Goal: Information Seeking & Learning: Find contact information

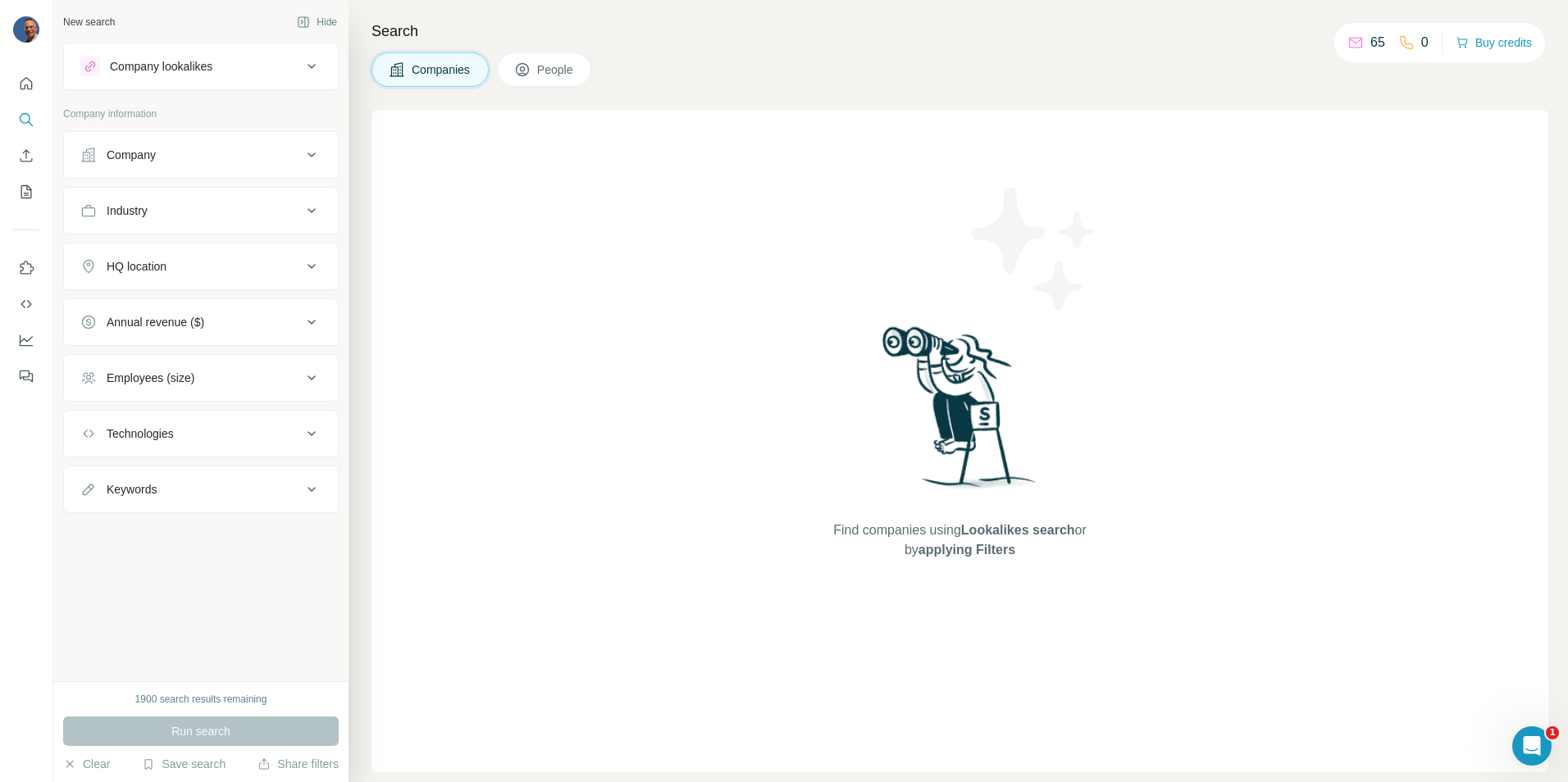
click at [242, 154] on div "Company" at bounding box center [190, 155] width 221 height 17
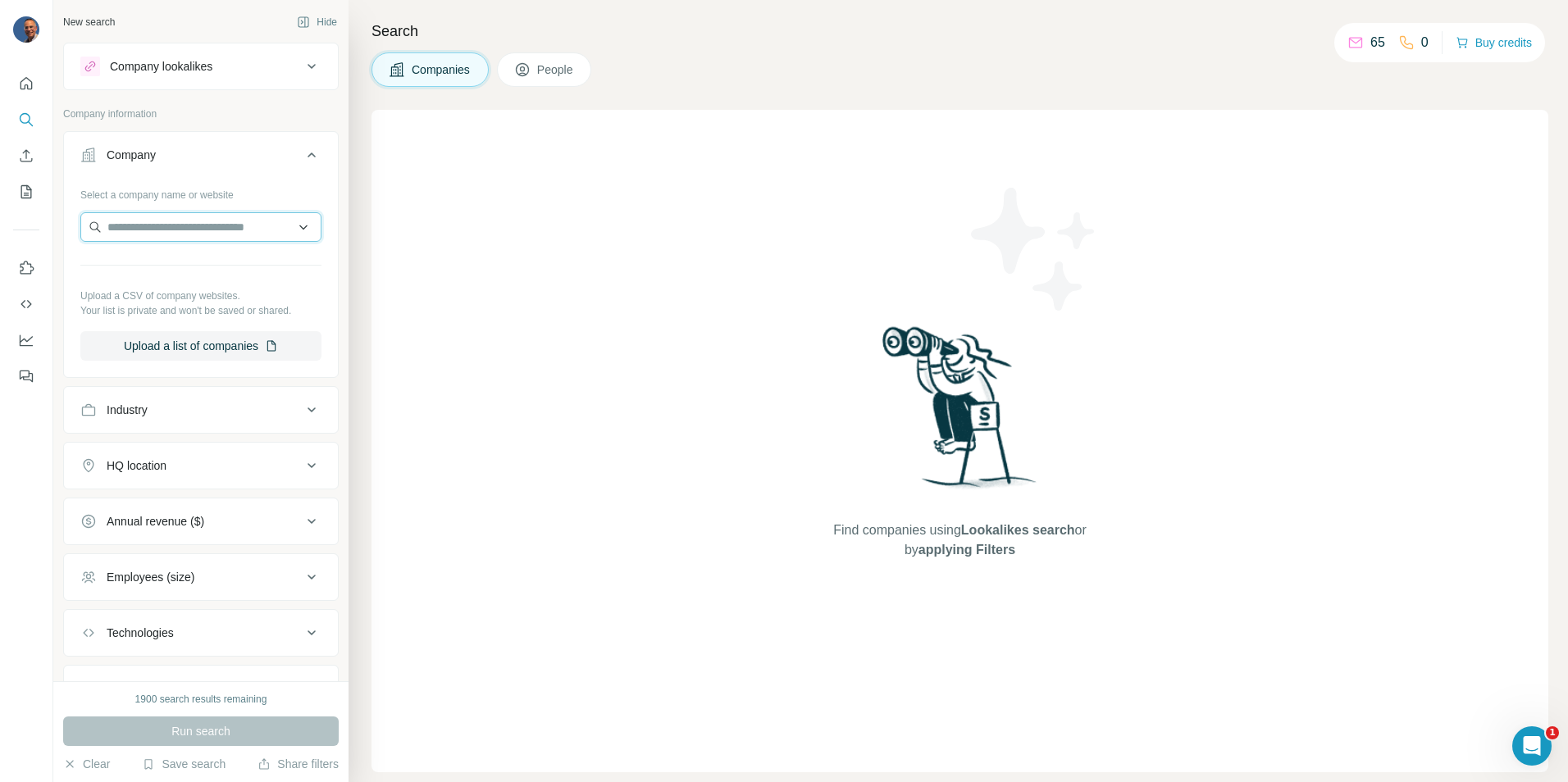
click at [182, 218] on input "text" at bounding box center [201, 227] width 242 height 29
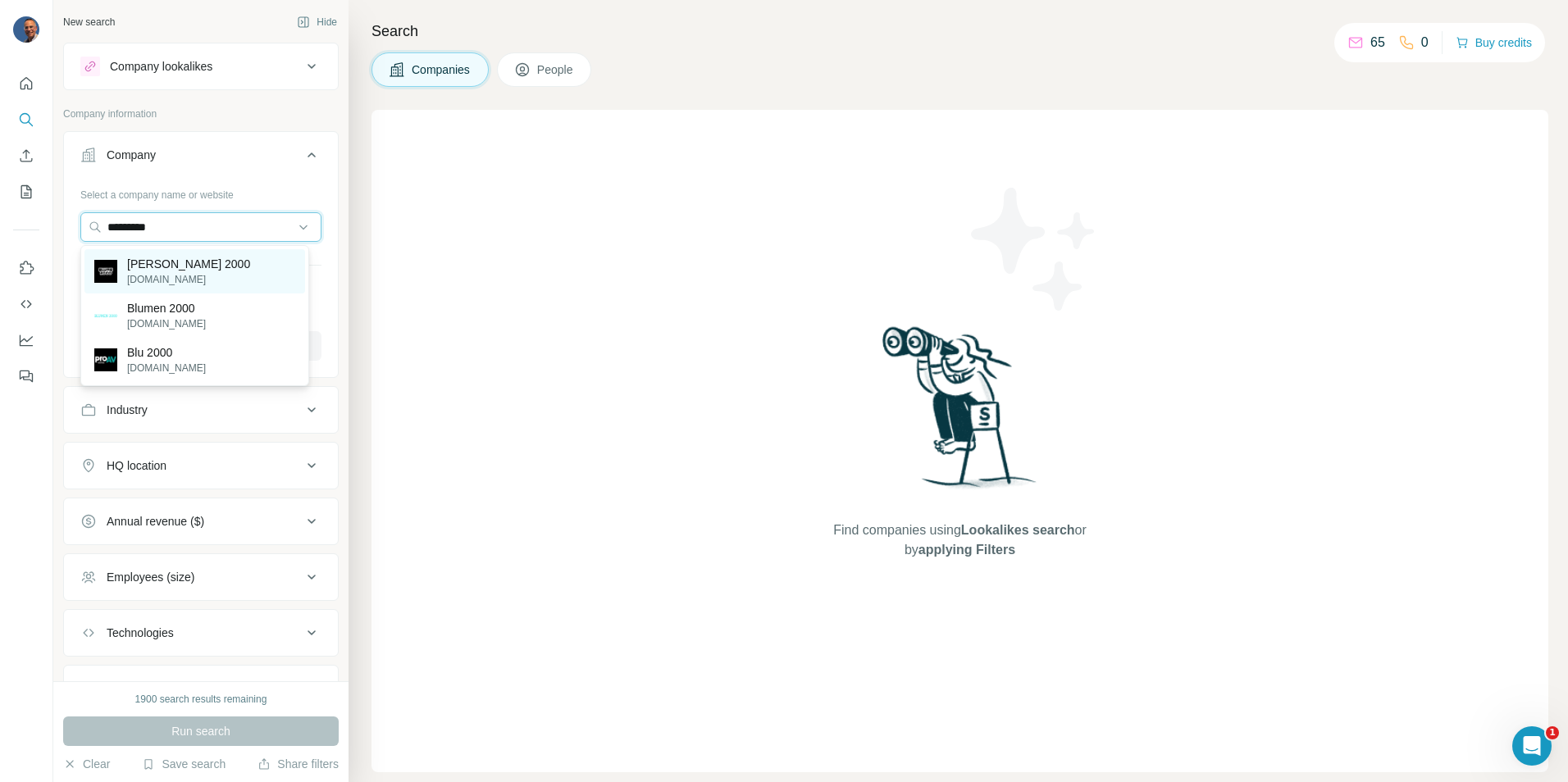
type input "*********"
click at [168, 269] on p "[PERSON_NAME] 2000" at bounding box center [189, 264] width 123 height 17
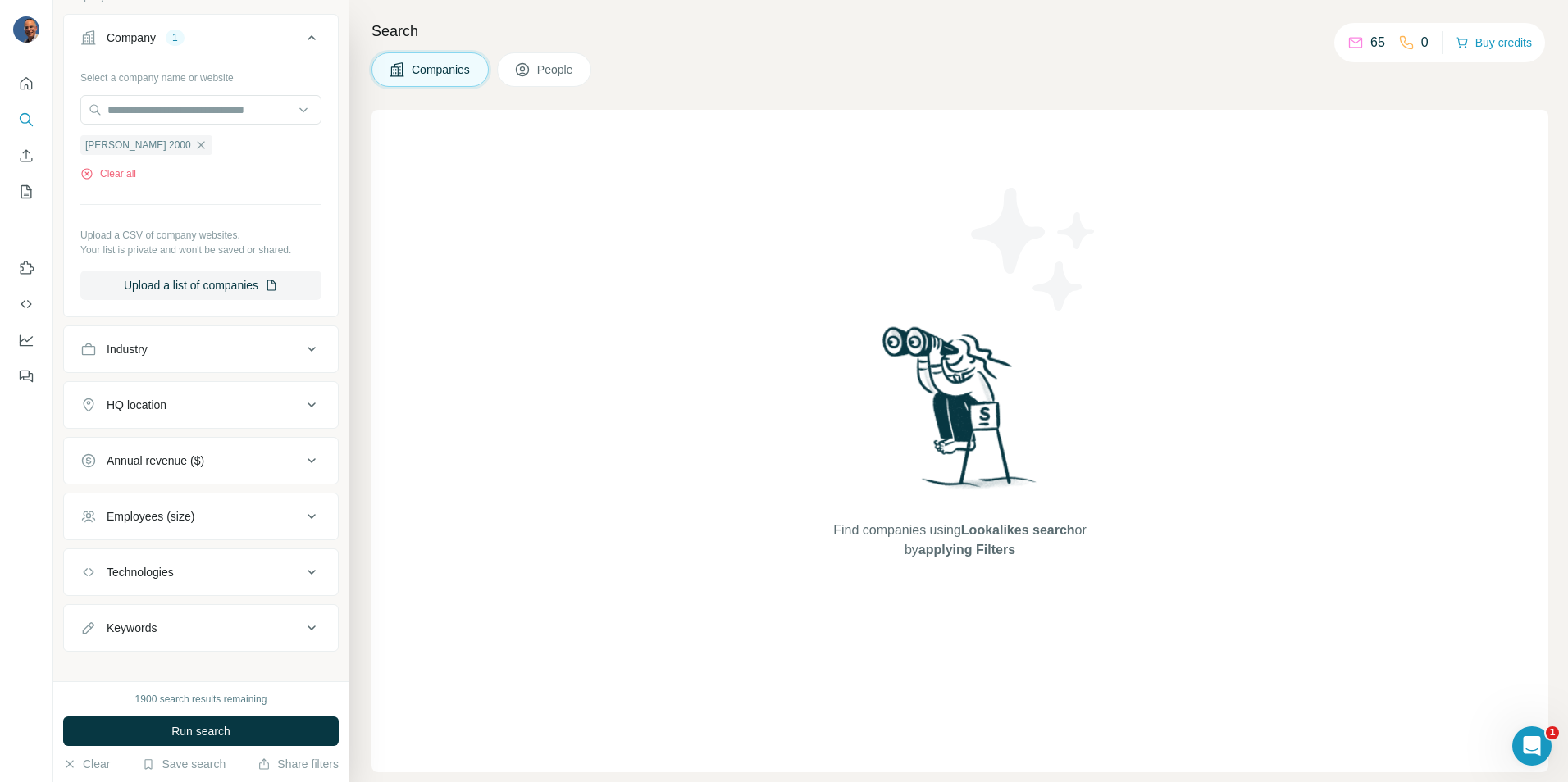
scroll to position [135, 0]
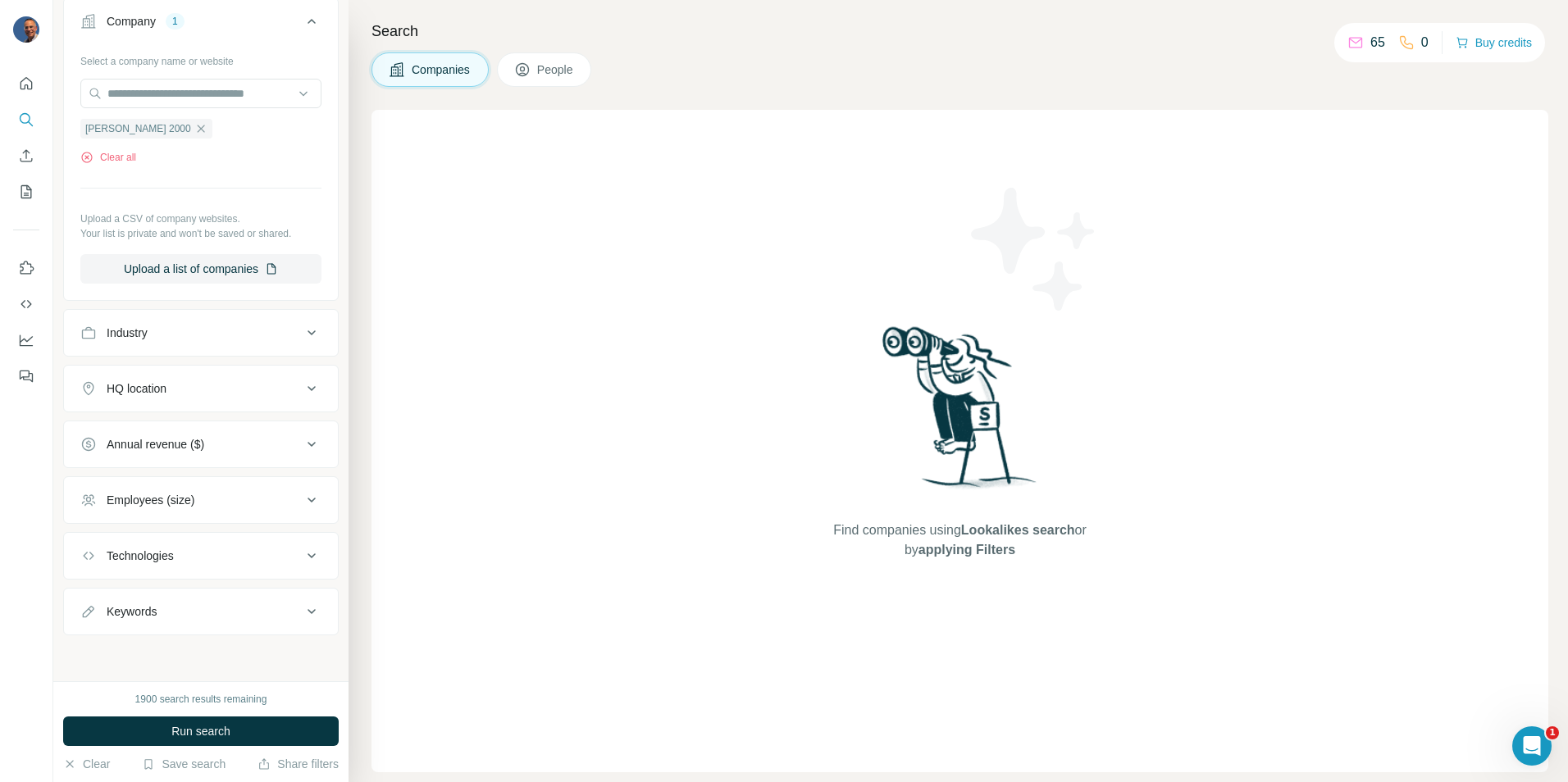
click at [308, 555] on icon at bounding box center [311, 556] width 8 height 5
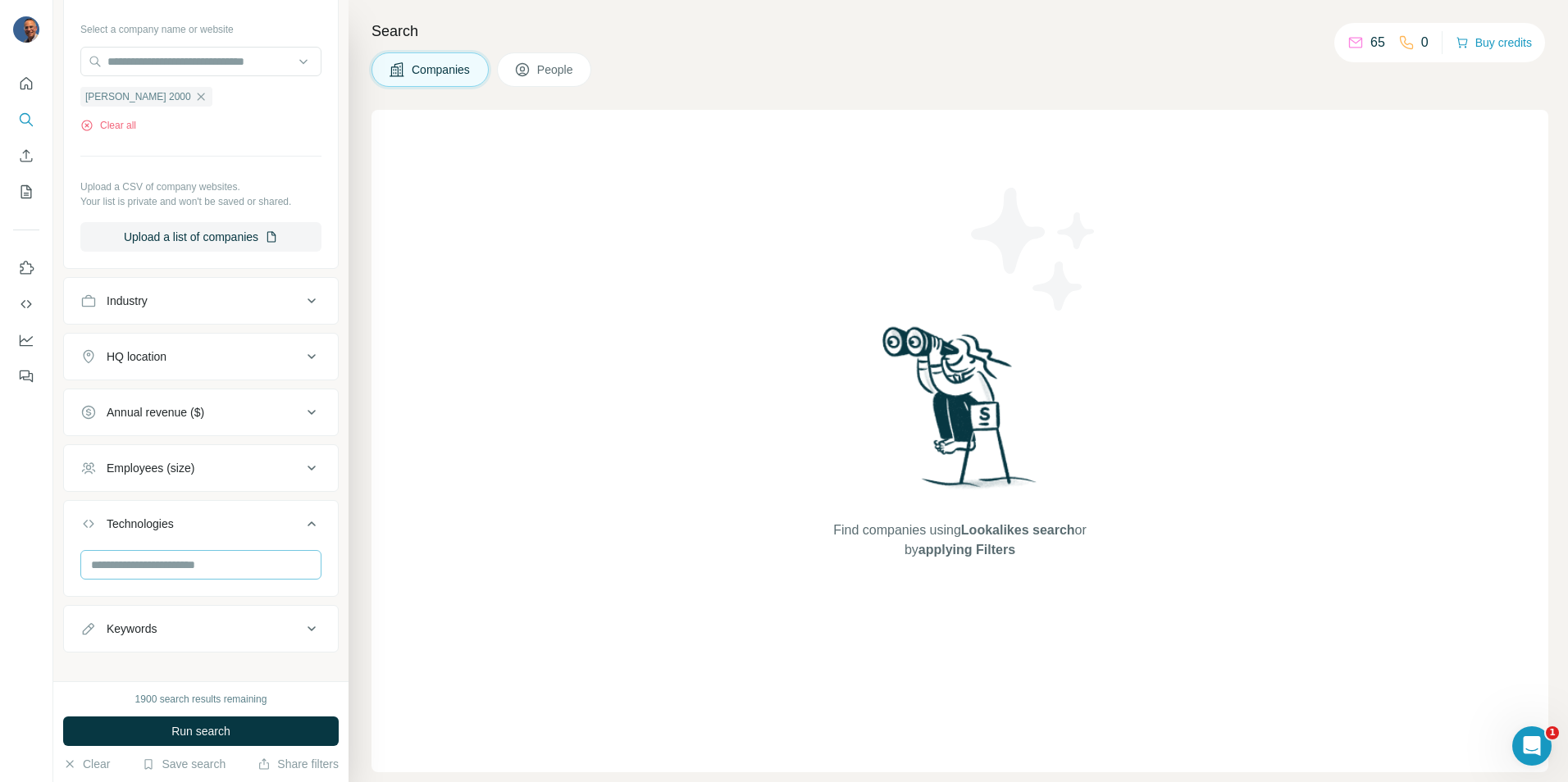
scroll to position [183, 0]
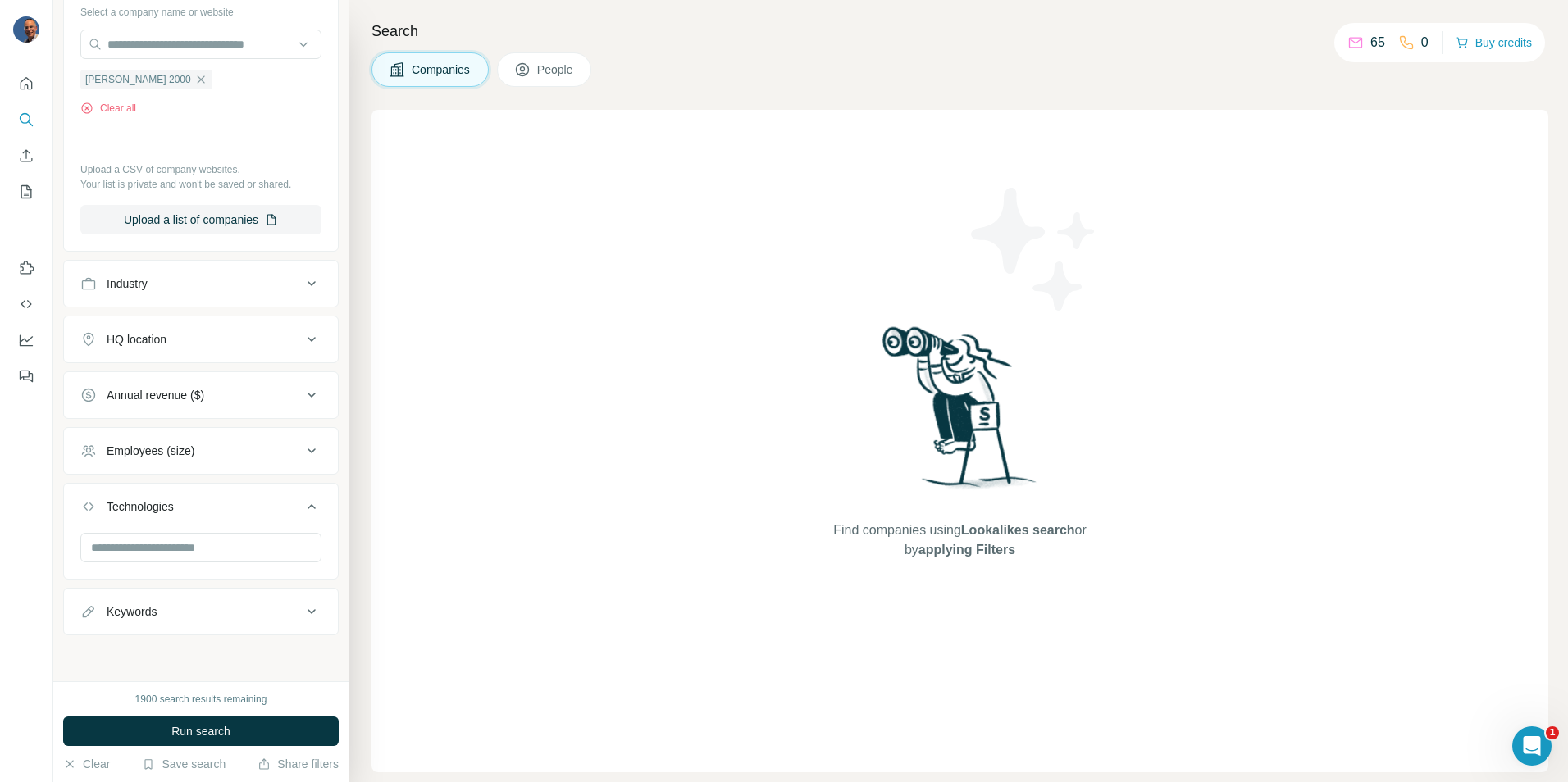
click at [308, 612] on icon at bounding box center [311, 612] width 8 height 5
click at [184, 655] on input "text" at bounding box center [184, 652] width 208 height 29
type input "***"
click at [213, 731] on span "Run search" at bounding box center [200, 732] width 59 height 17
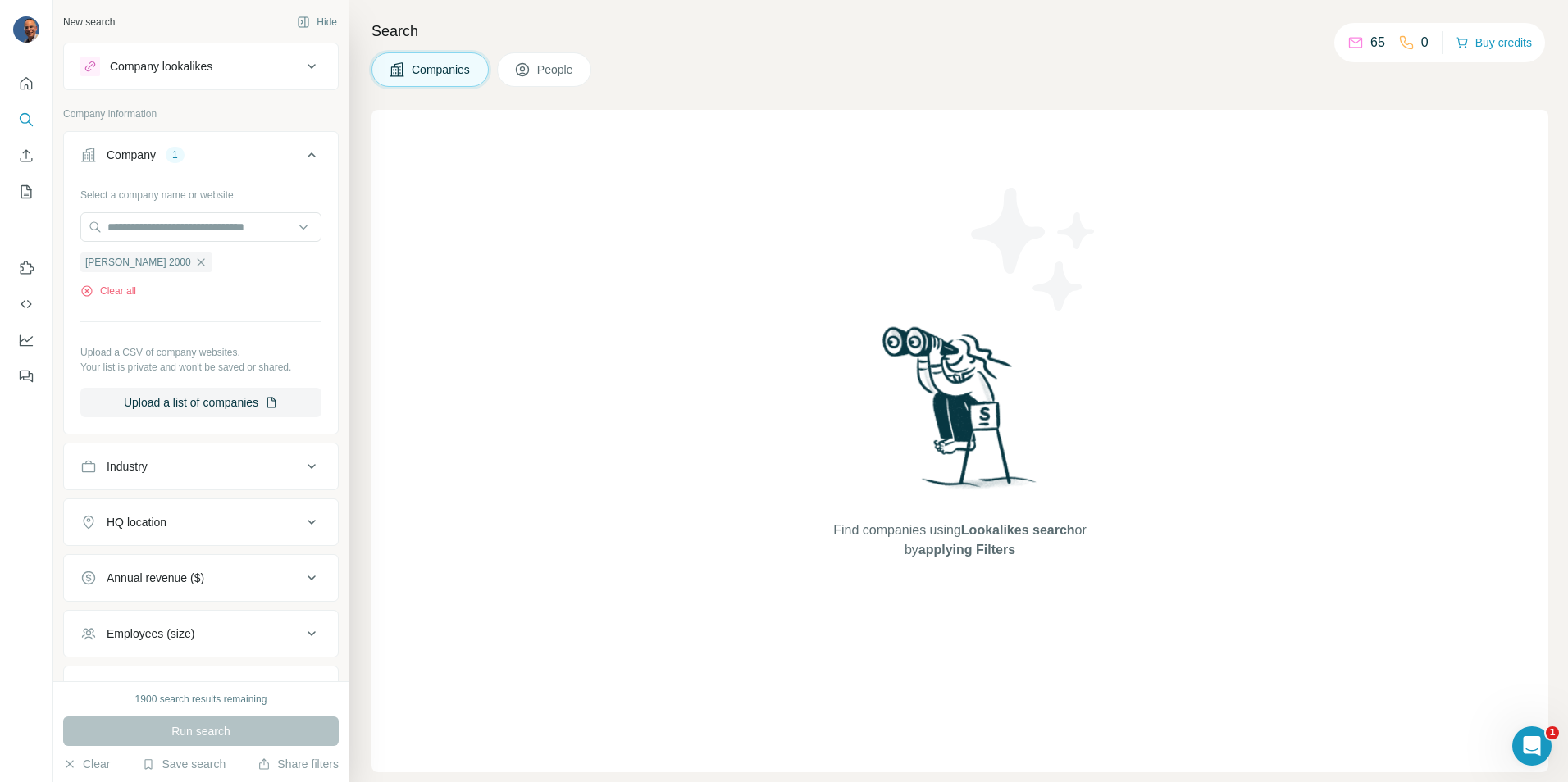
click at [545, 64] on span "People" at bounding box center [555, 70] width 38 height 17
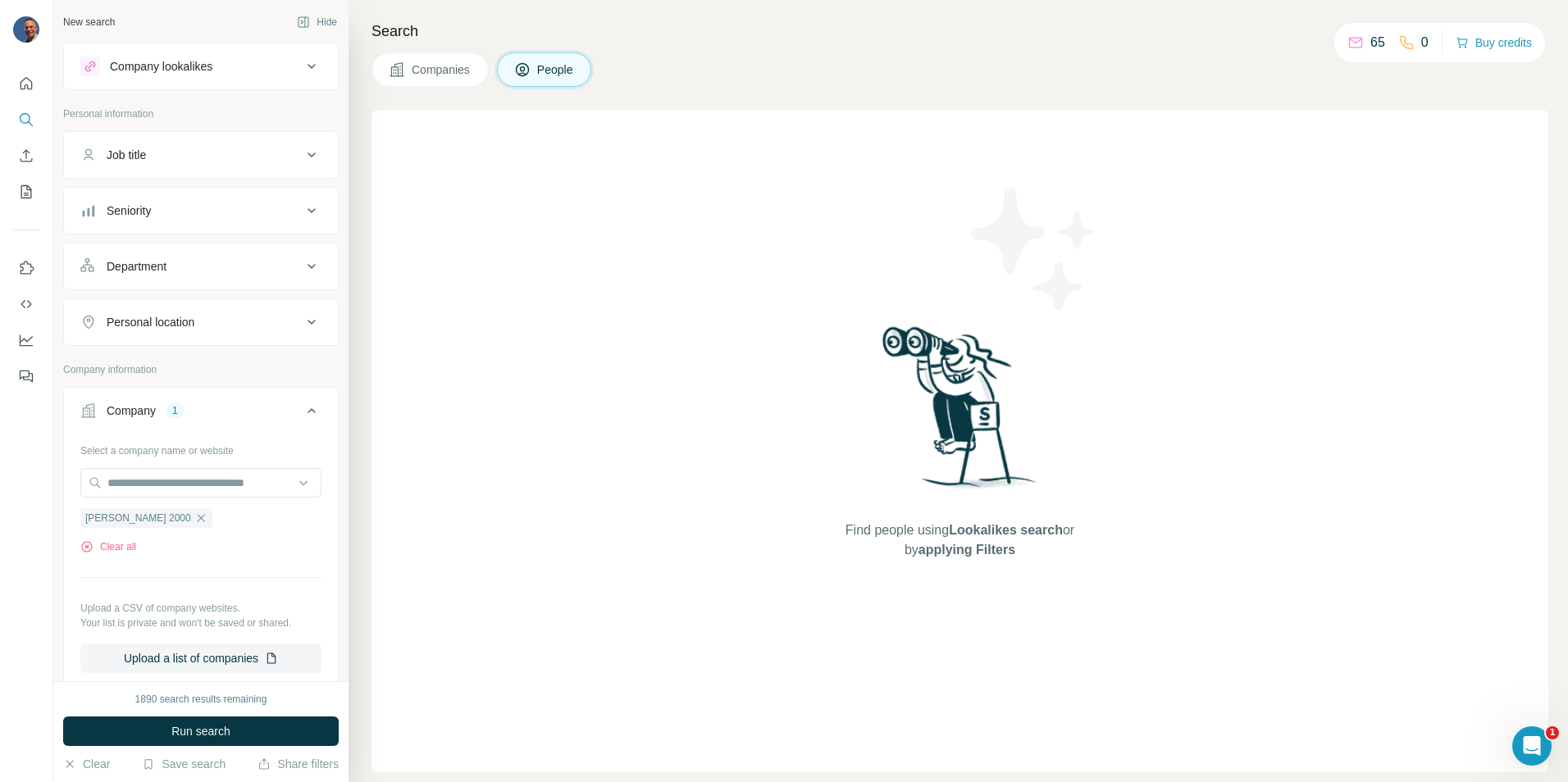
click at [438, 60] on button "Companies" at bounding box center [429, 70] width 117 height 34
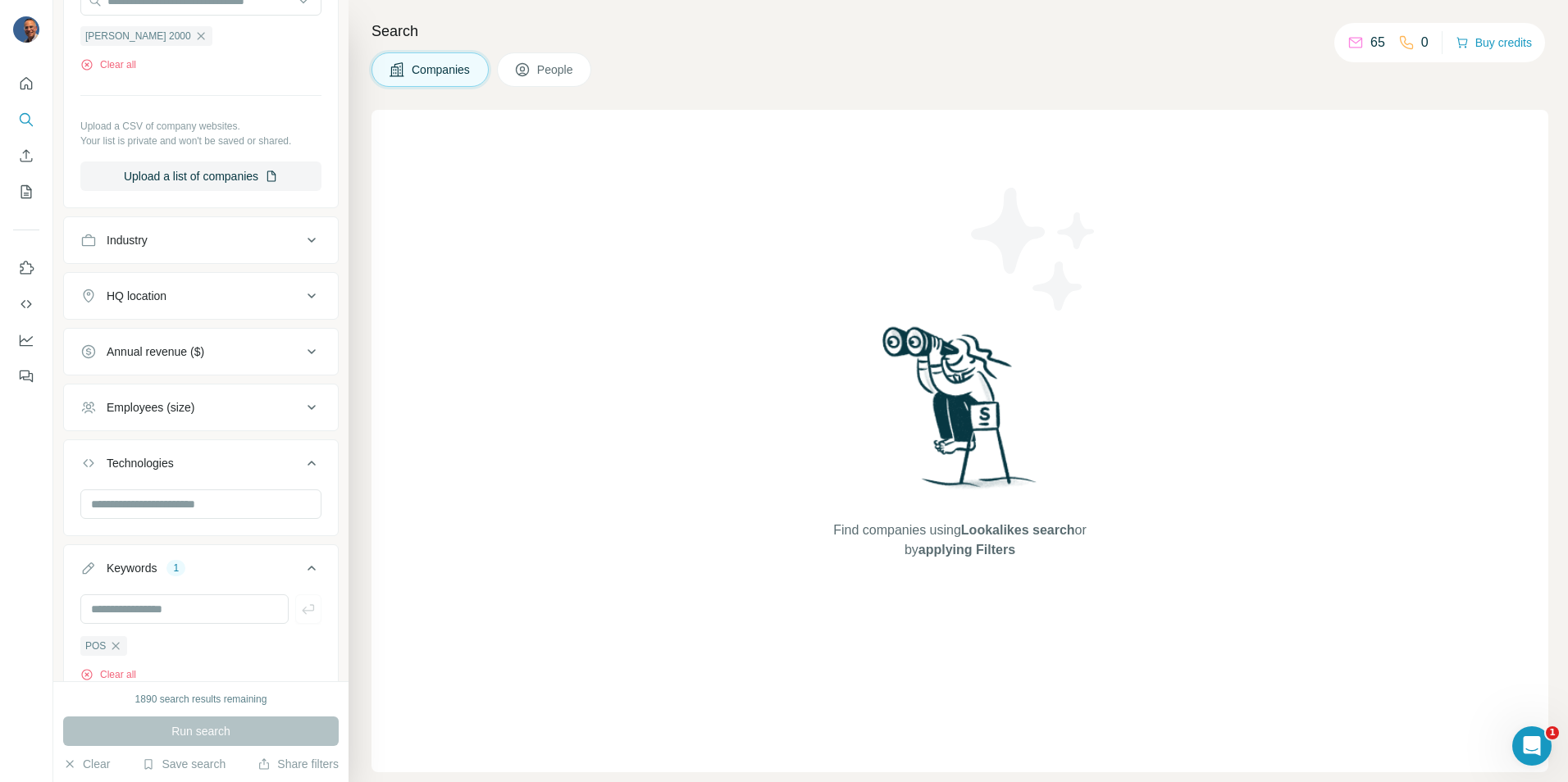
scroll to position [292, 0]
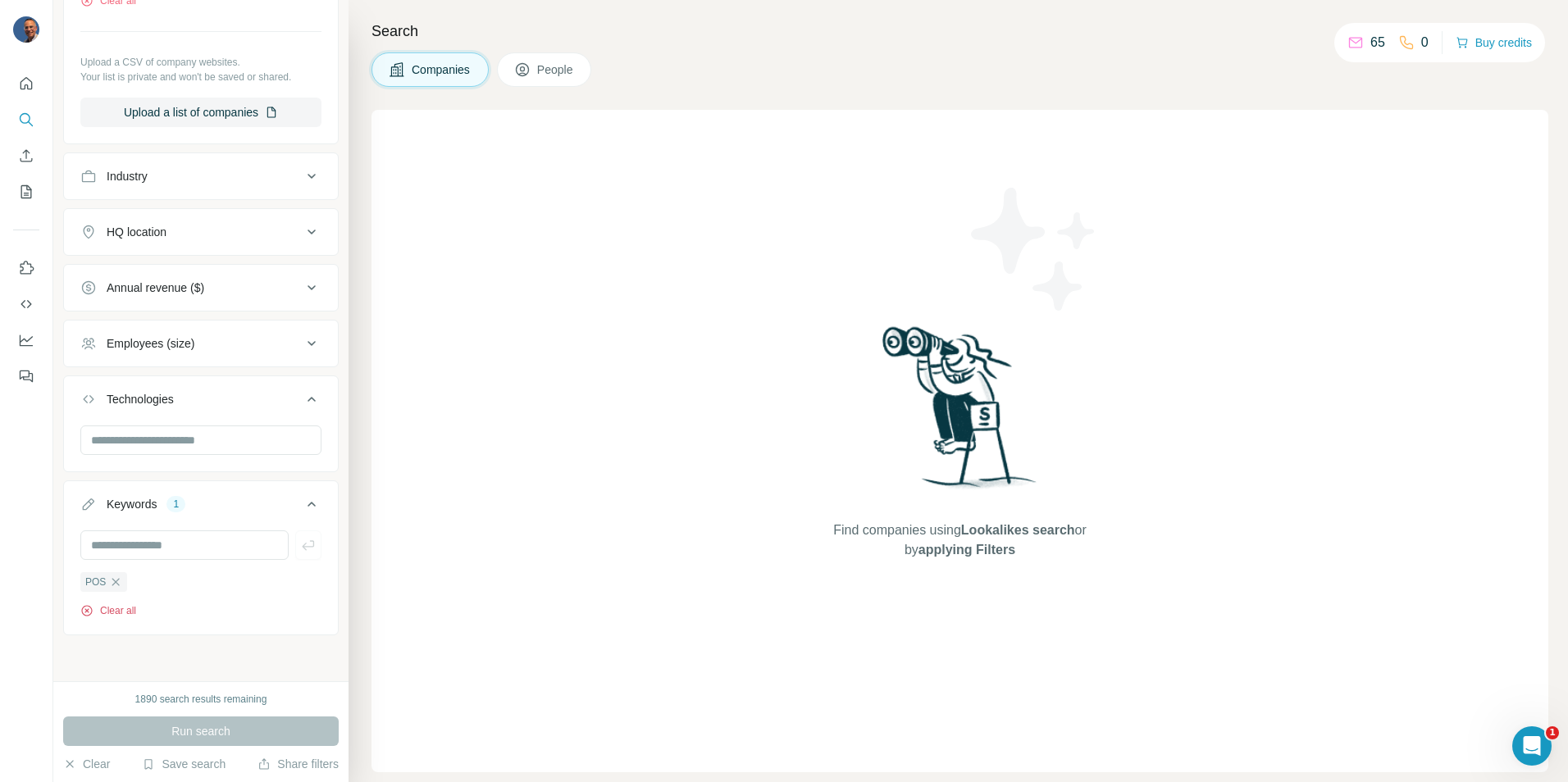
click at [88, 614] on icon "button" at bounding box center [86, 611] width 13 height 13
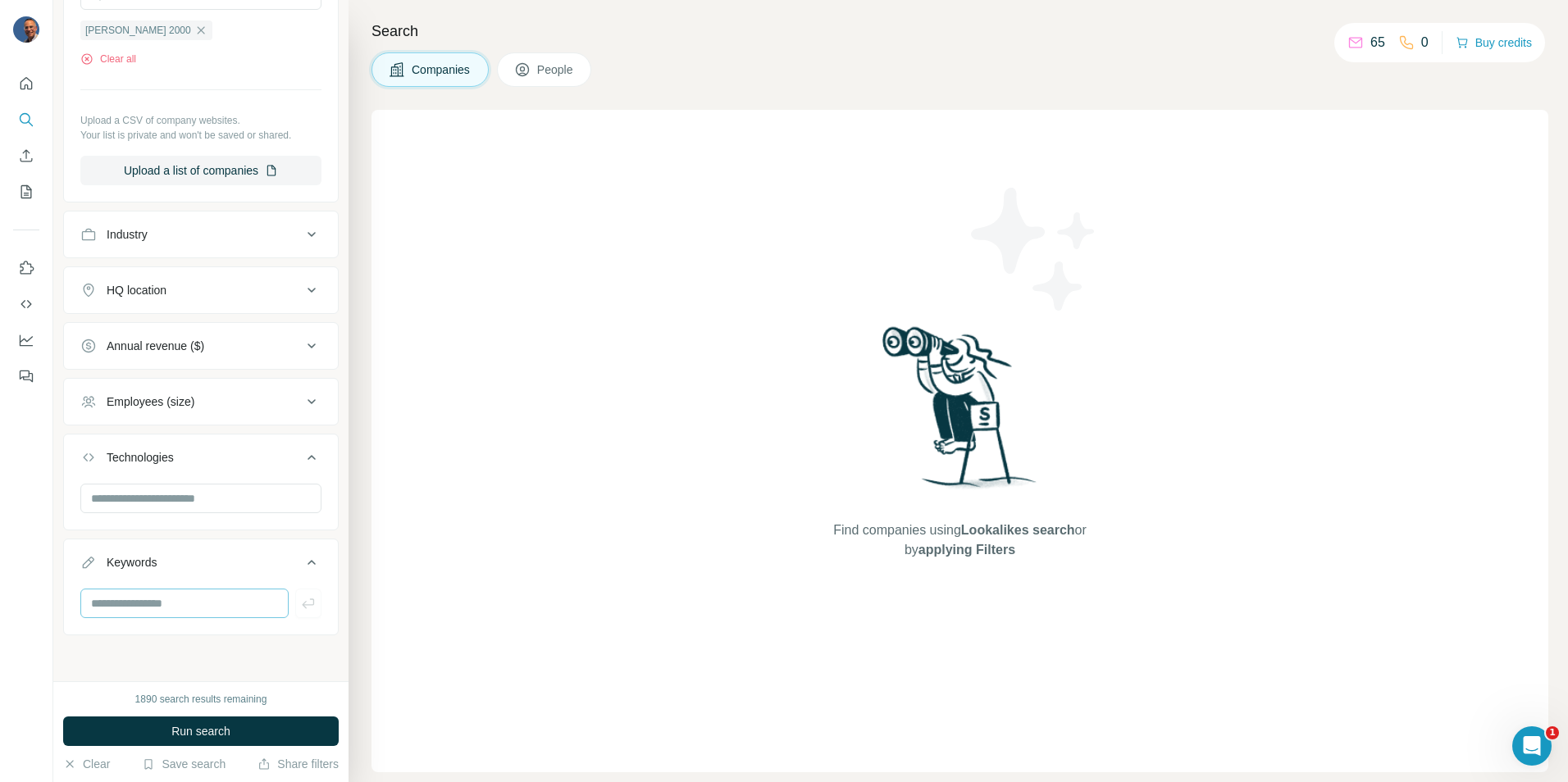
scroll to position [233, 0]
click at [562, 69] on span "People" at bounding box center [555, 70] width 38 height 17
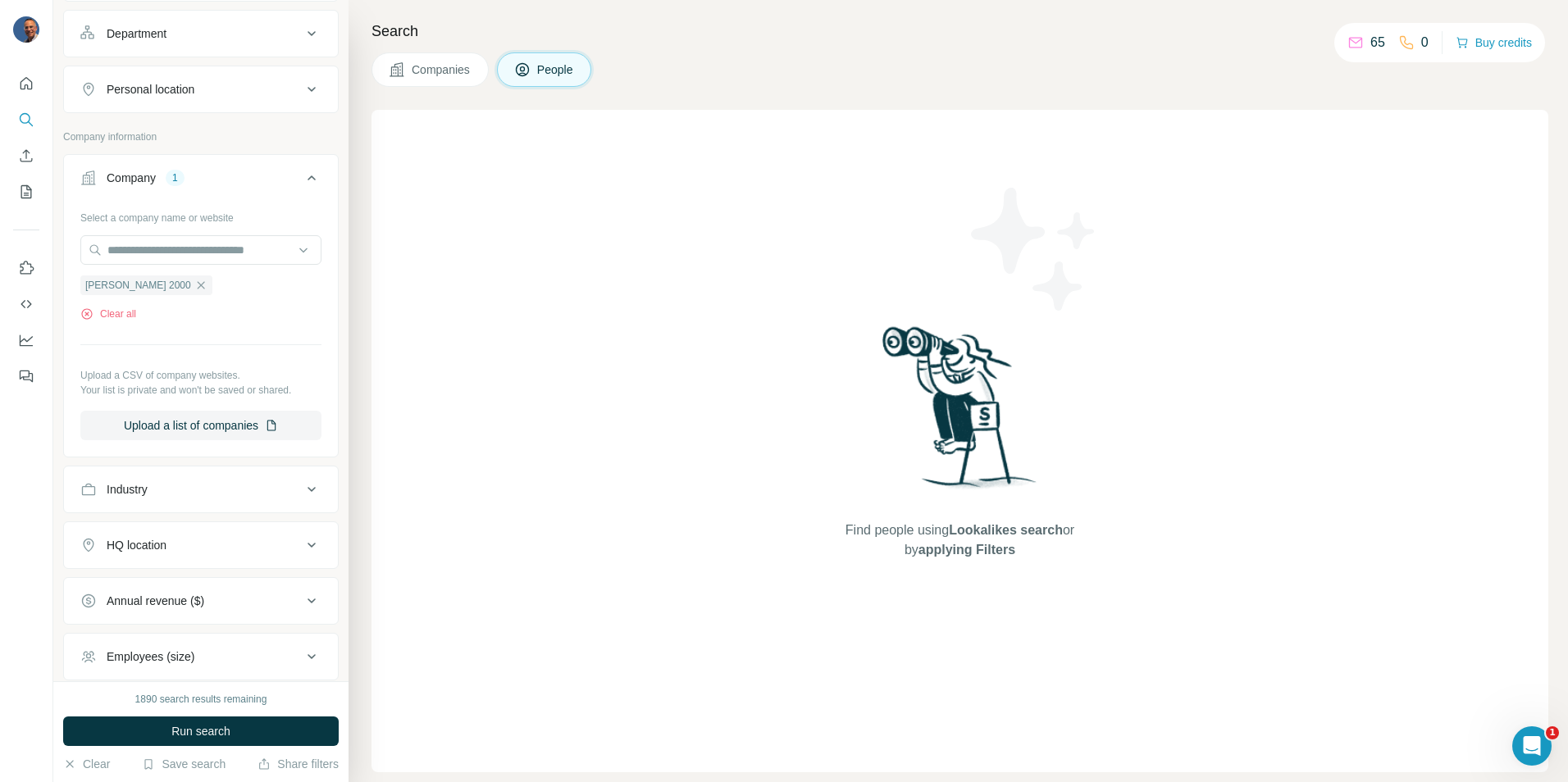
scroll to position [488, 0]
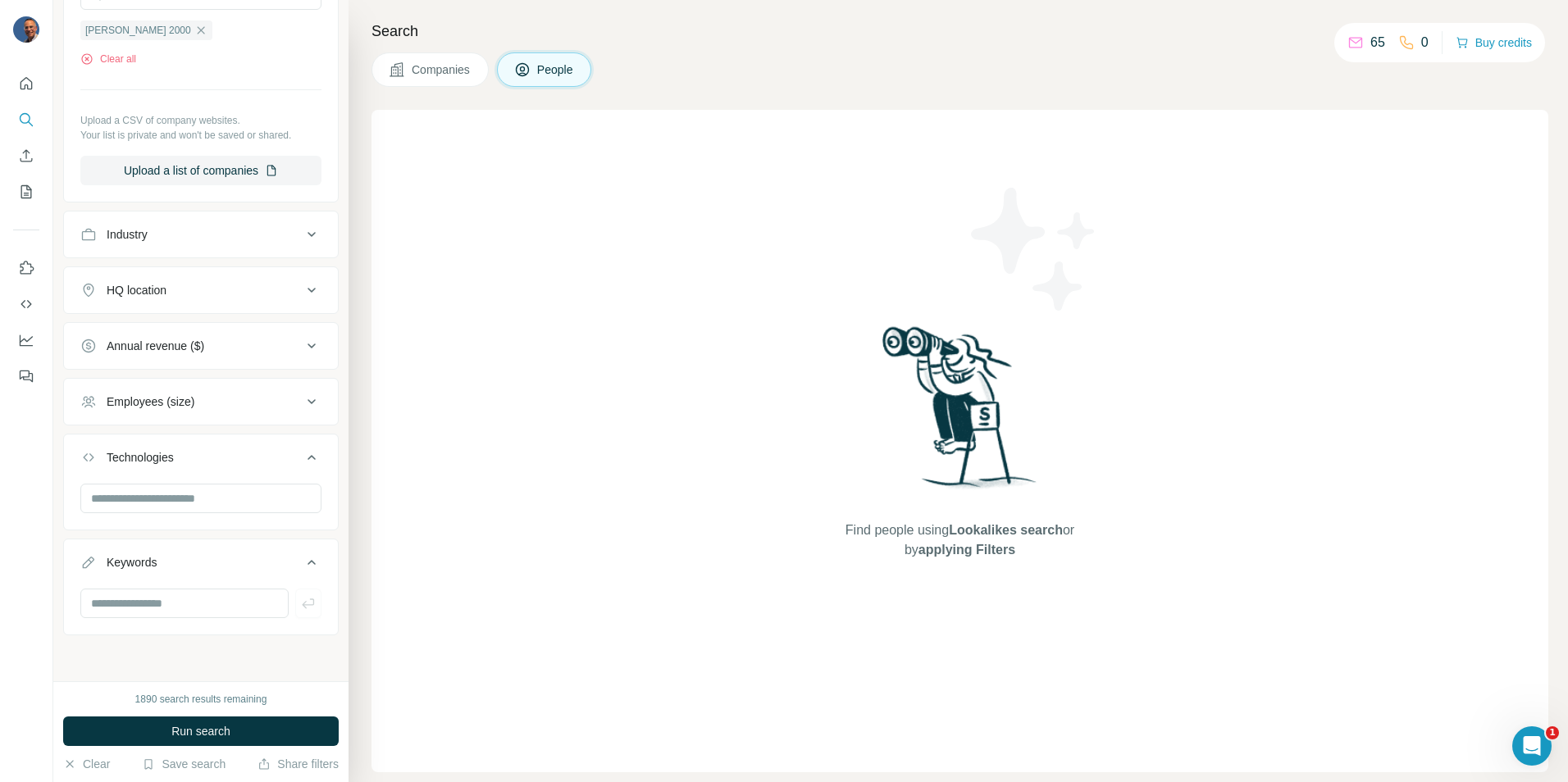
click at [488, 67] on button "Companies" at bounding box center [429, 70] width 117 height 34
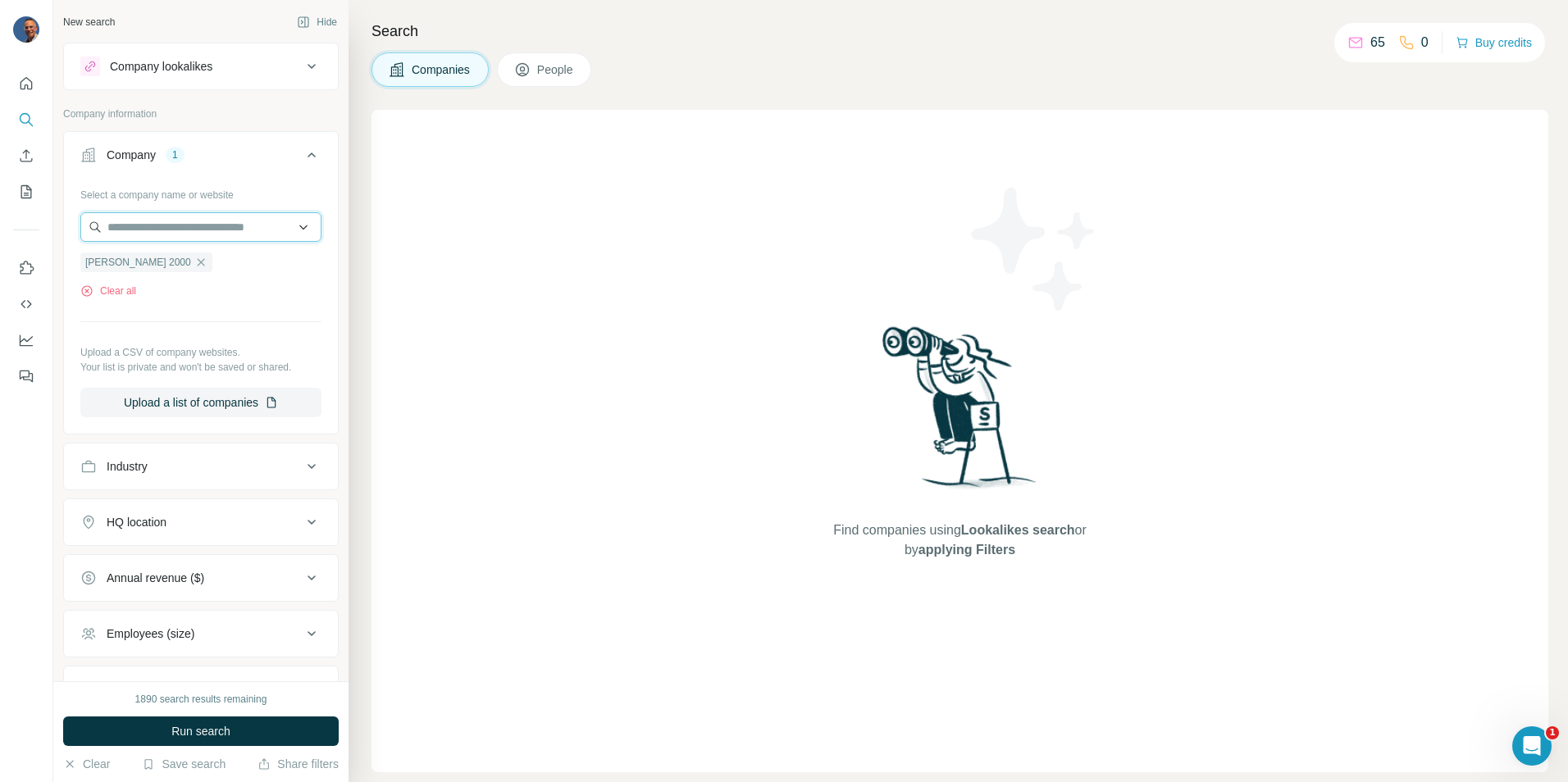
click at [192, 224] on input "text" at bounding box center [201, 227] width 242 height 29
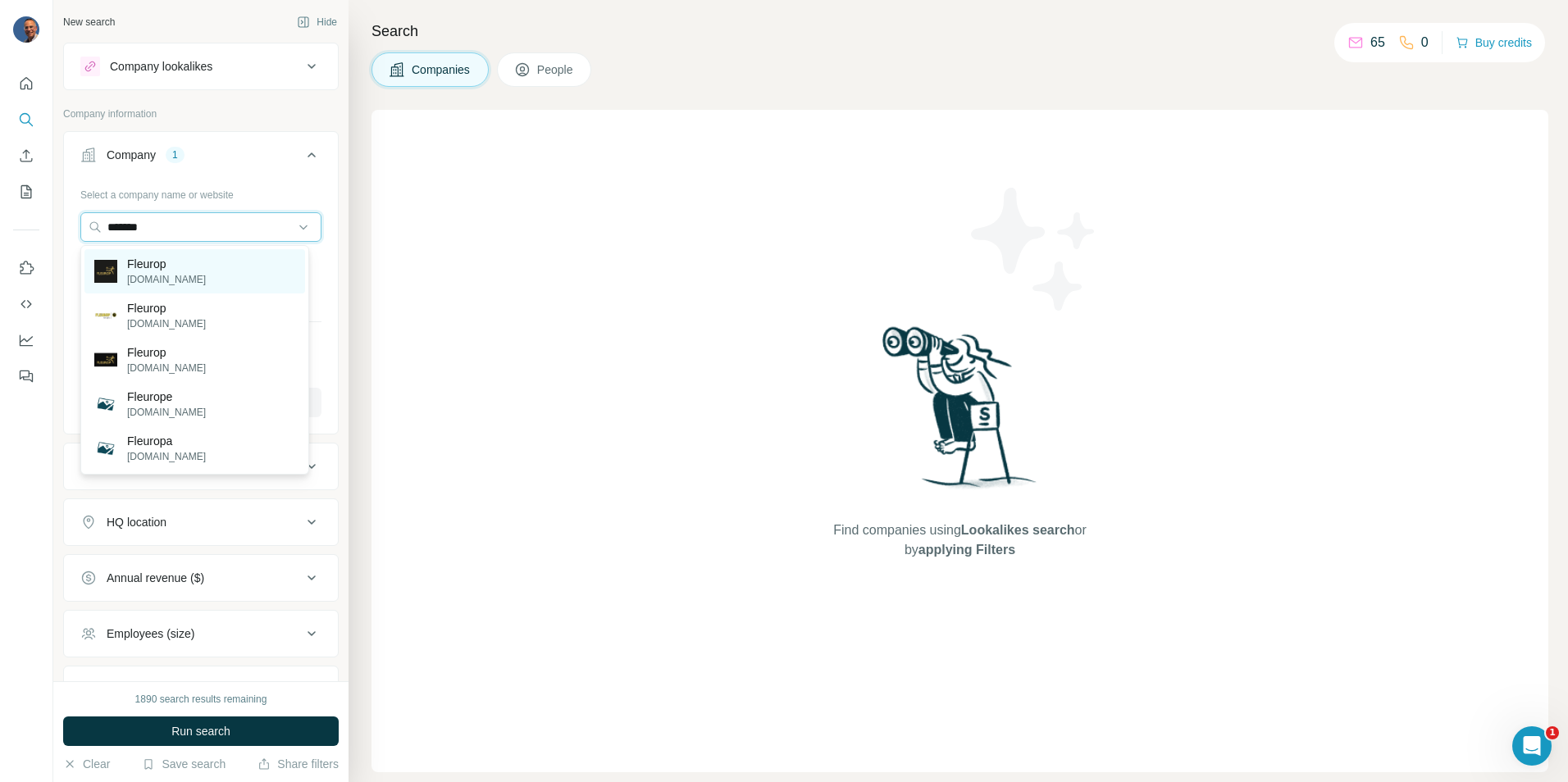
type input "*******"
click at [167, 261] on p "Fleurop" at bounding box center [166, 264] width 78 height 17
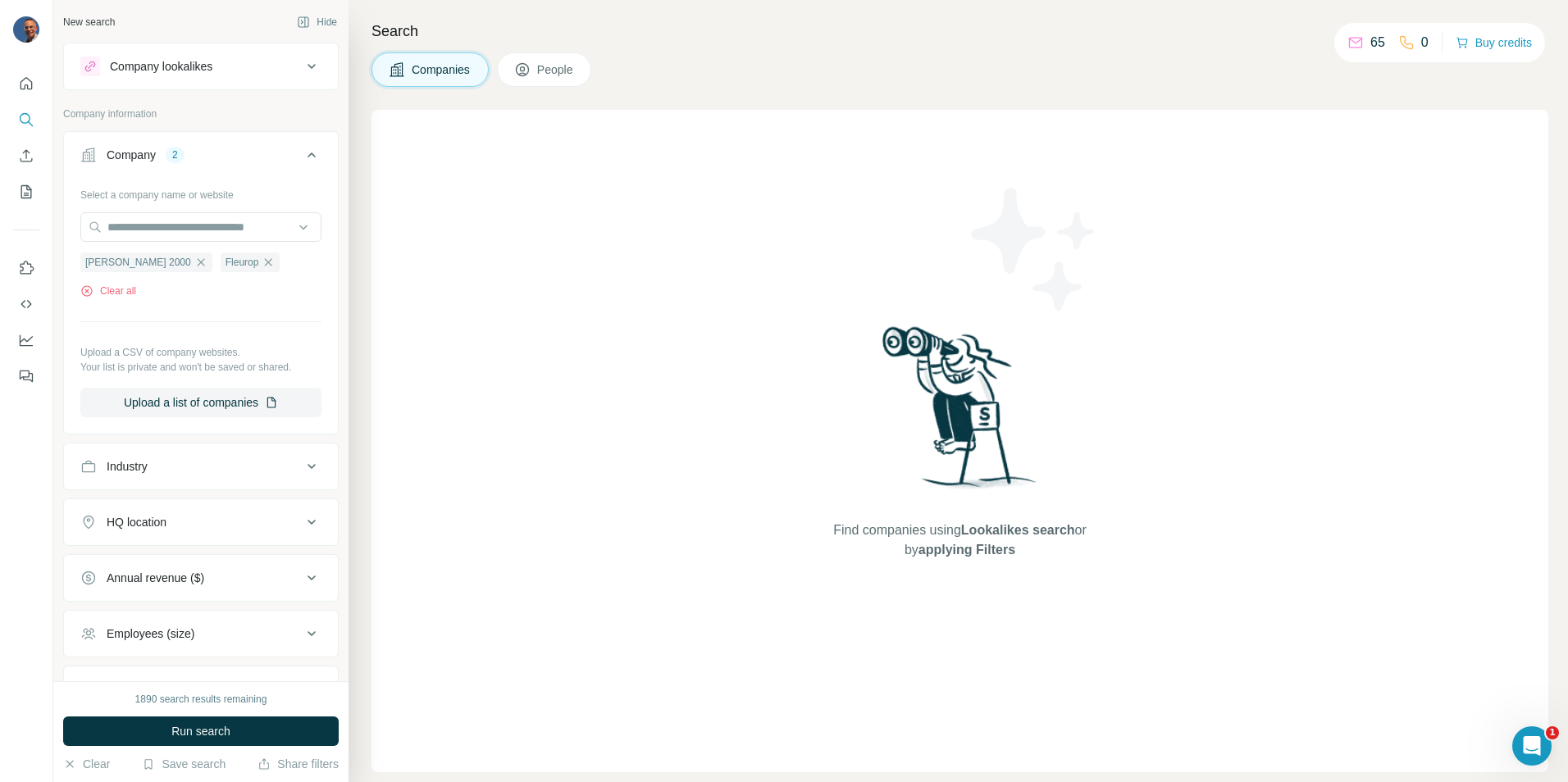
click at [193, 732] on span "Run search" at bounding box center [200, 732] width 59 height 17
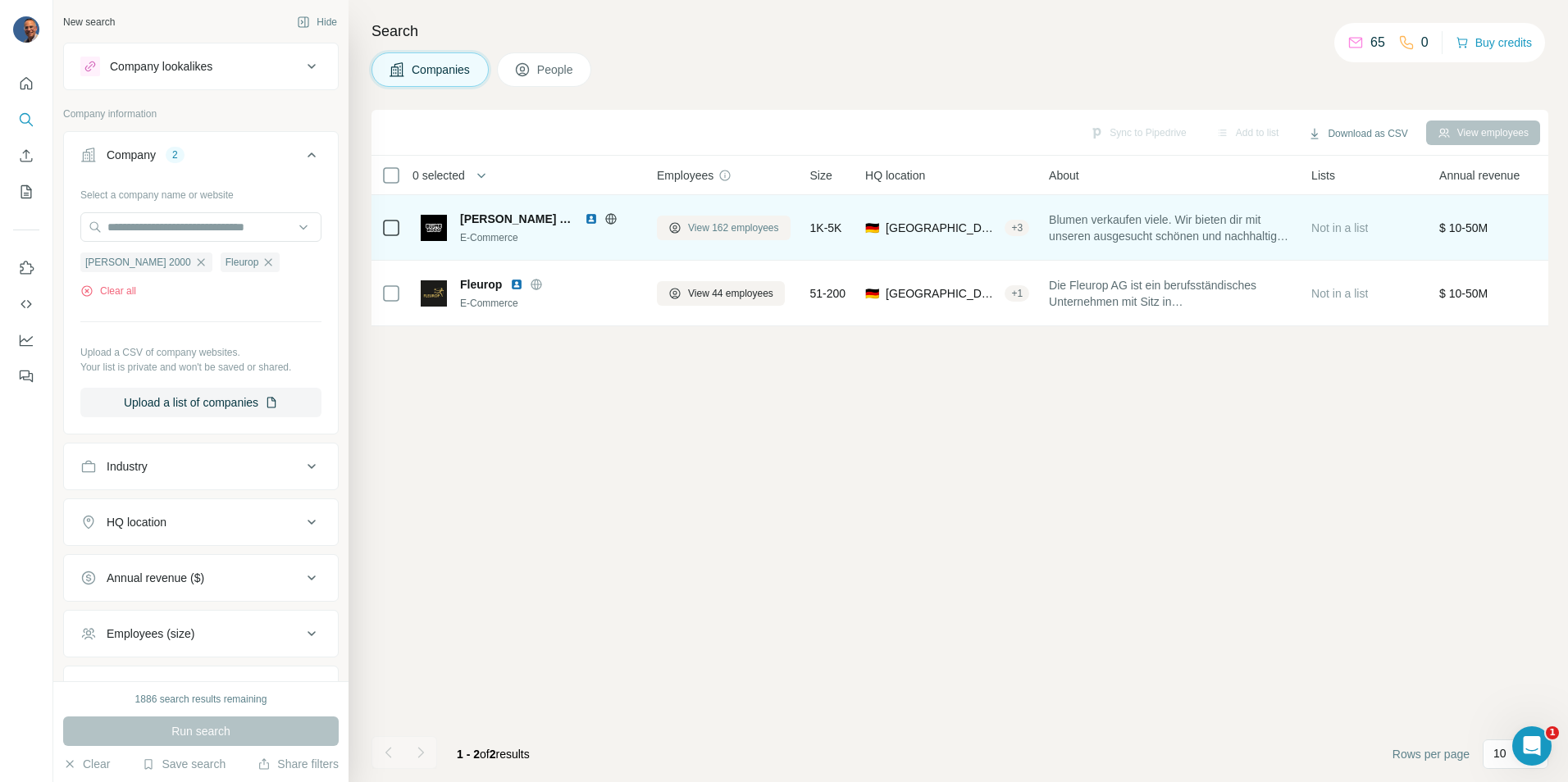
click at [744, 227] on span "View 162 employees" at bounding box center [732, 227] width 91 height 15
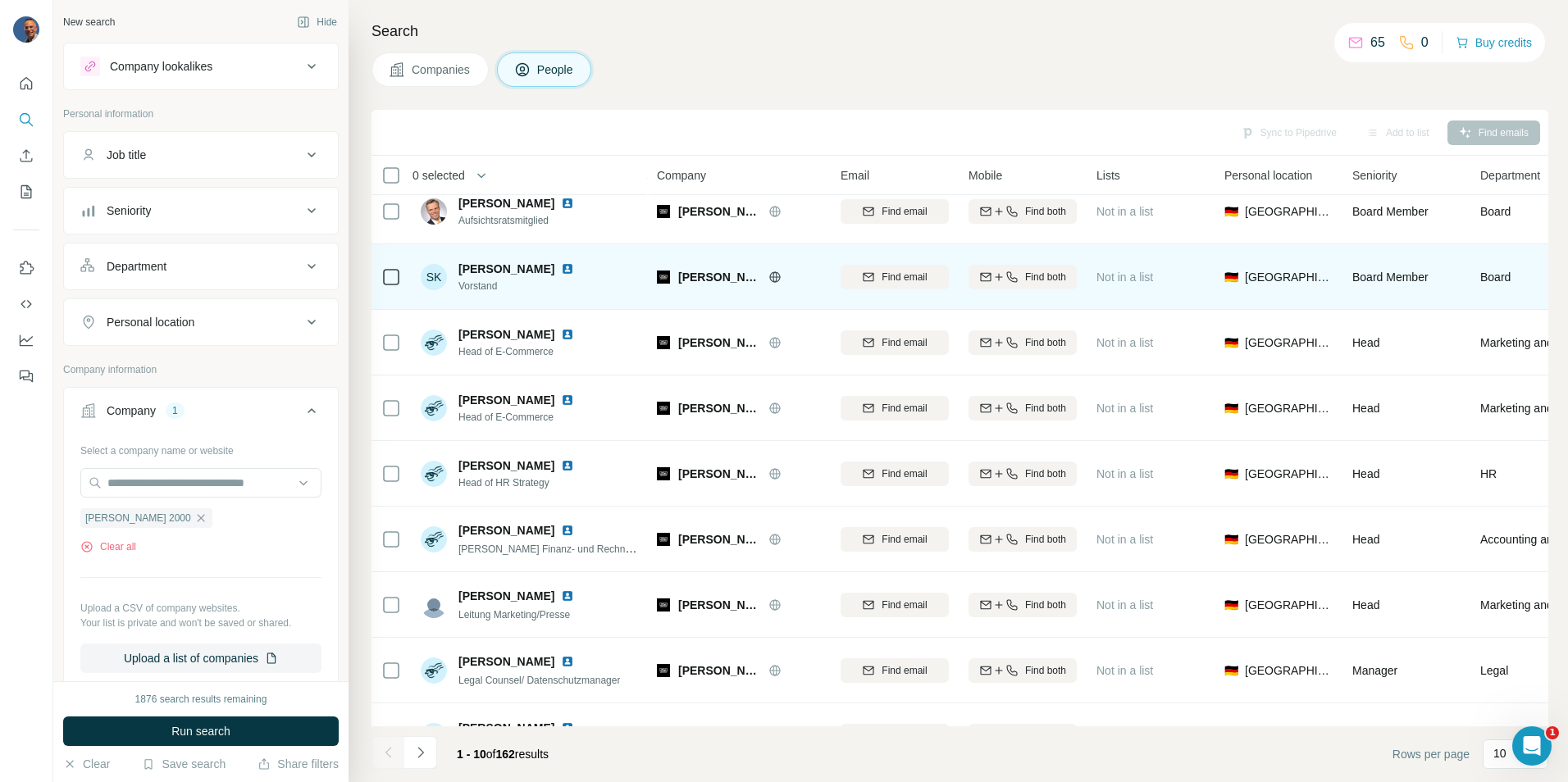
scroll to position [133, 0]
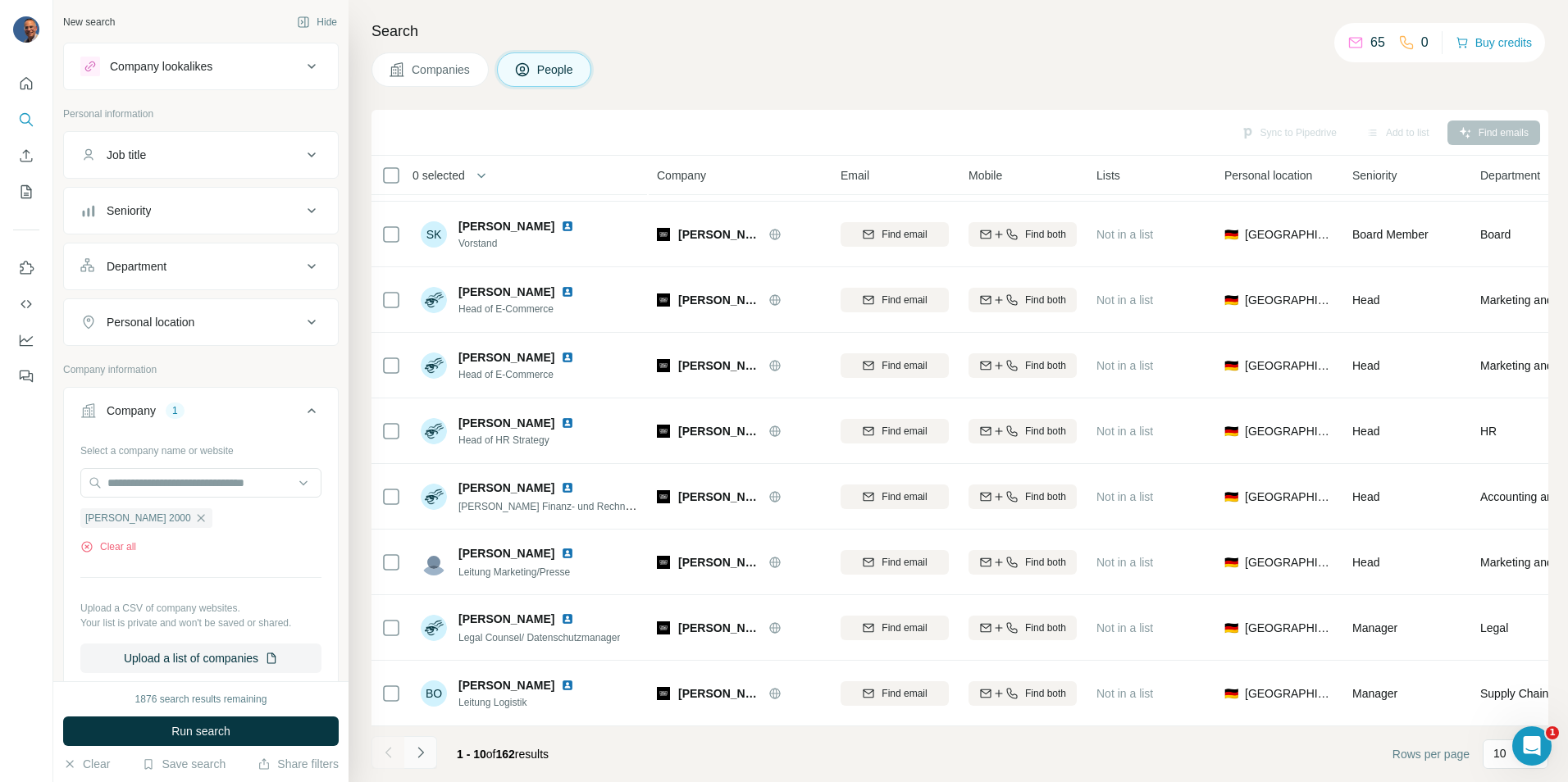
click at [419, 758] on icon "Navigate to next page" at bounding box center [420, 753] width 17 height 17
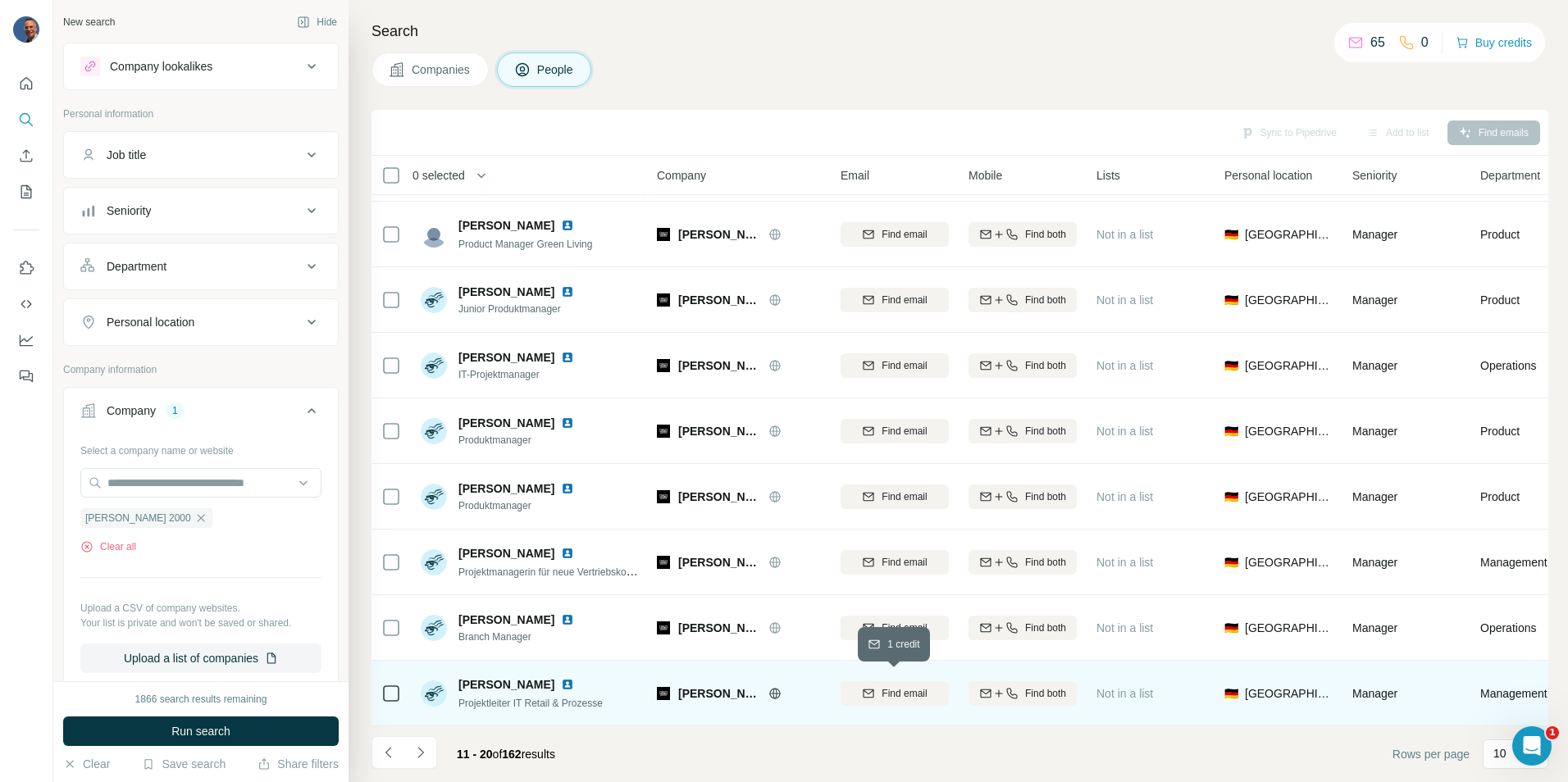
click at [882, 687] on span "Find email" at bounding box center [903, 694] width 45 height 15
click at [1046, 687] on span "Find both" at bounding box center [1045, 694] width 41 height 15
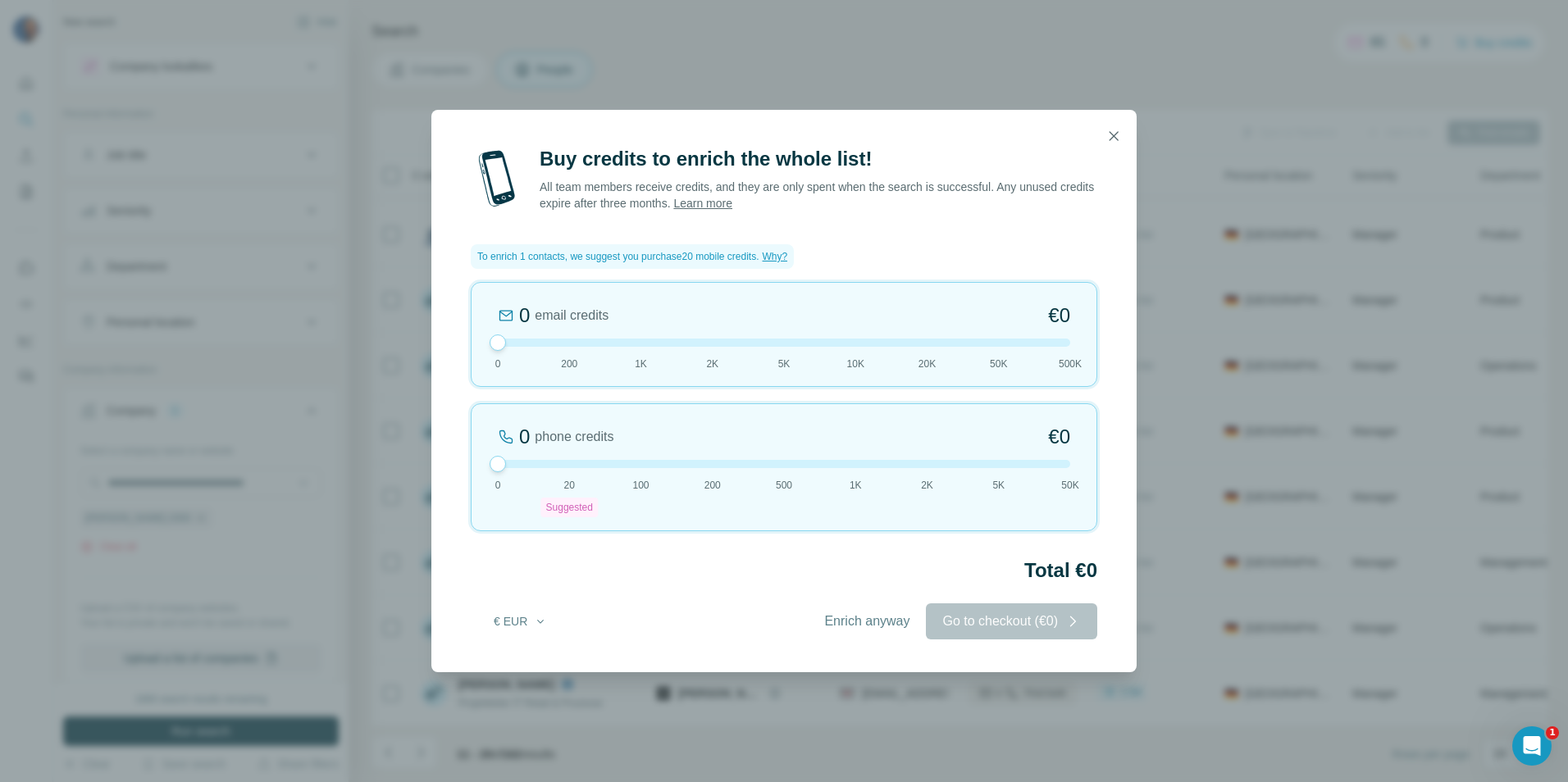
drag, startPoint x: 568, startPoint y: 454, endPoint x: 500, endPoint y: 459, distance: 68.2
click at [500, 459] on div at bounding box center [497, 464] width 17 height 17
click at [867, 628] on span "Enrich anyway" at bounding box center [866, 622] width 85 height 19
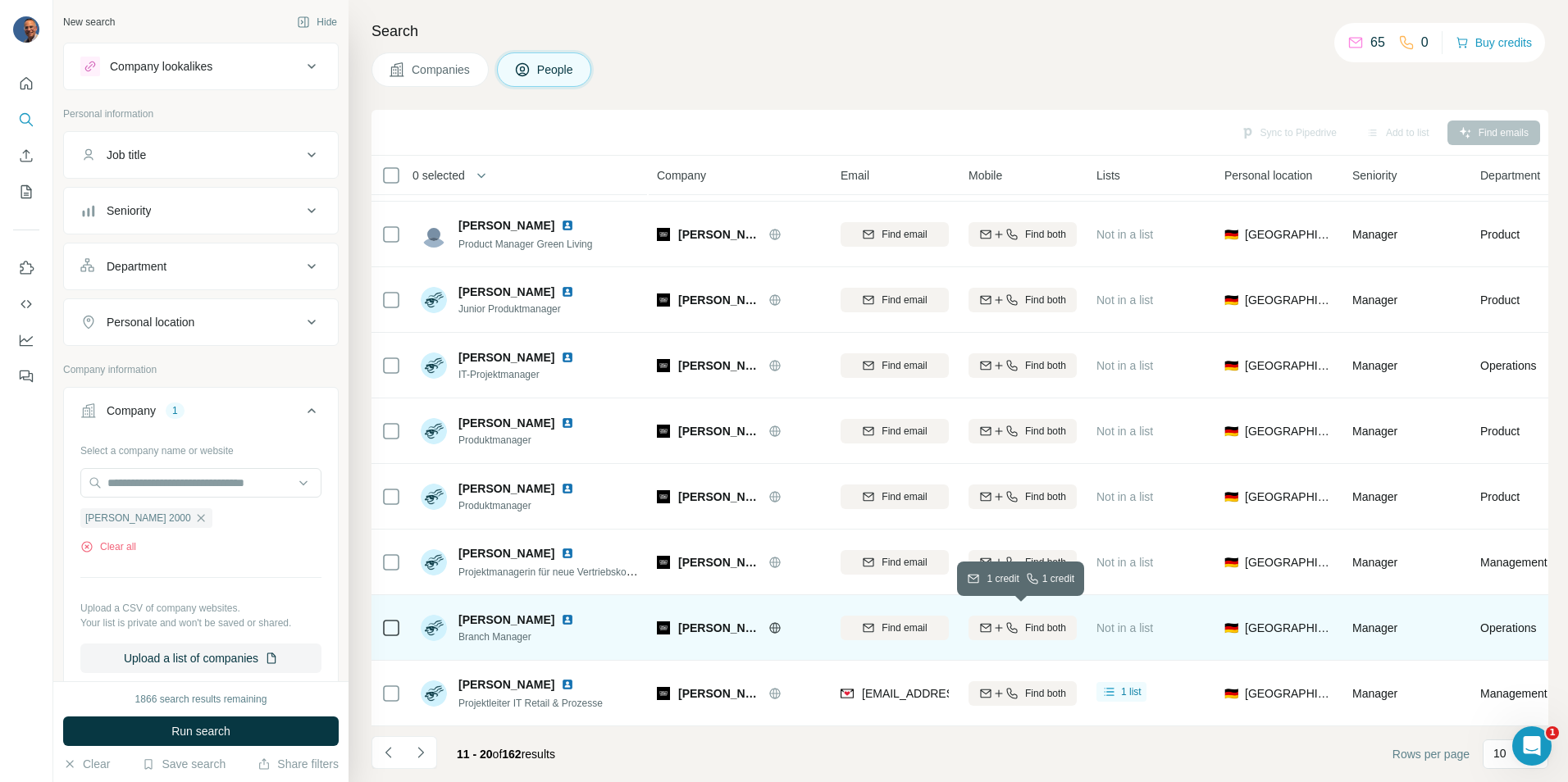
click at [998, 622] on icon "button" at bounding box center [999, 628] width 13 height 13
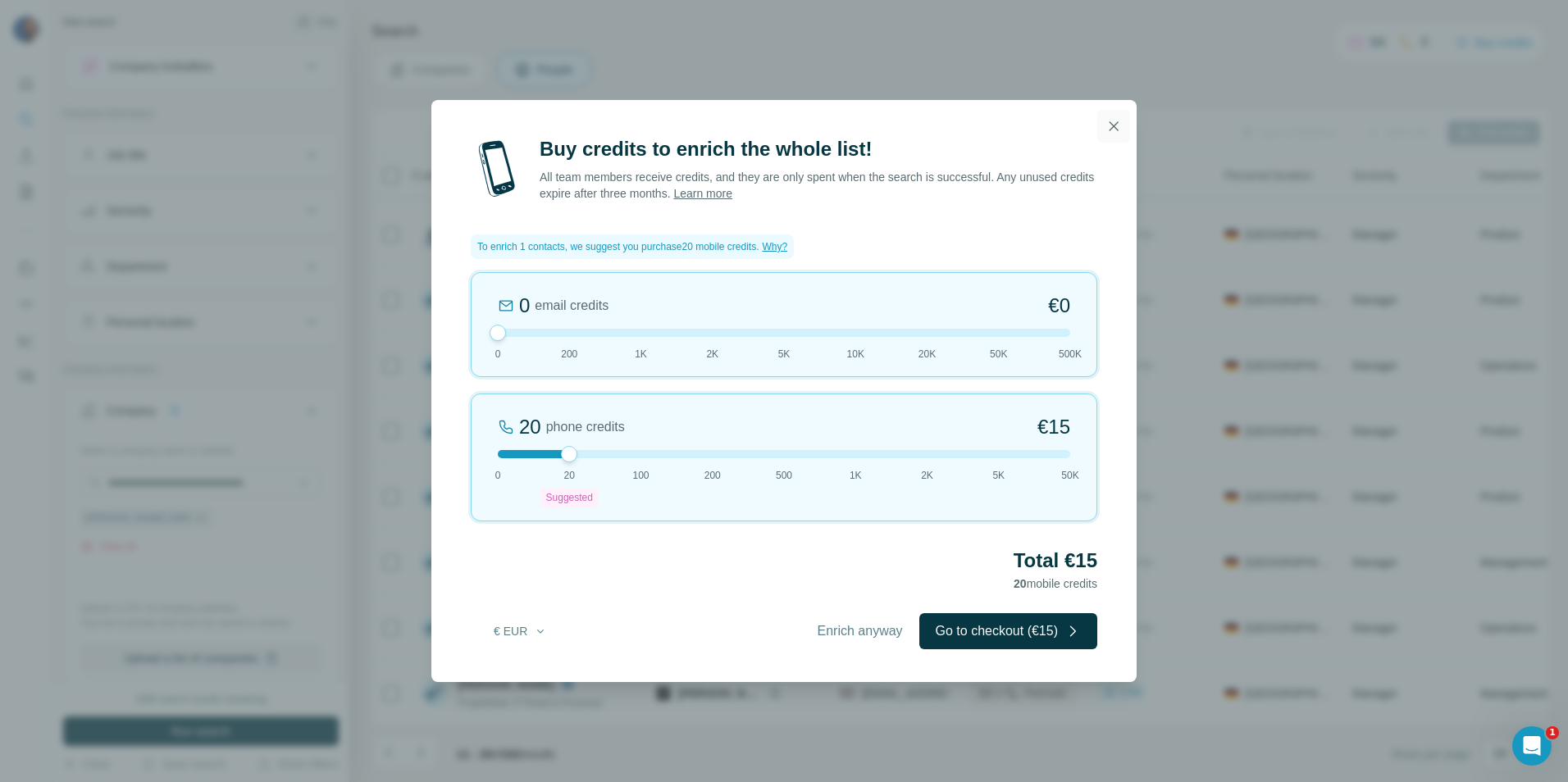
click at [1112, 124] on icon "button" at bounding box center [1114, 126] width 9 height 9
